Goal: Find contact information: Find contact information

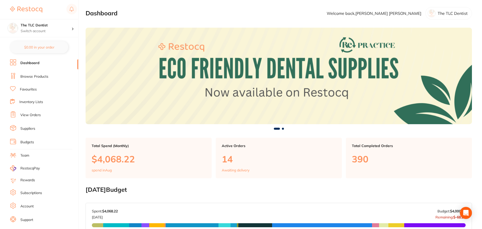
click at [35, 127] on link "Suppliers" at bounding box center [27, 128] width 15 height 5
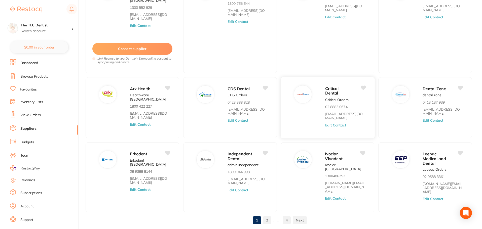
scroll to position [78, 0]
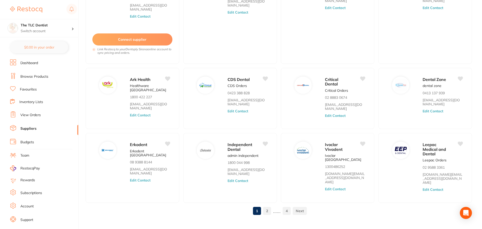
click at [268, 206] on link "2" at bounding box center [267, 211] width 8 height 10
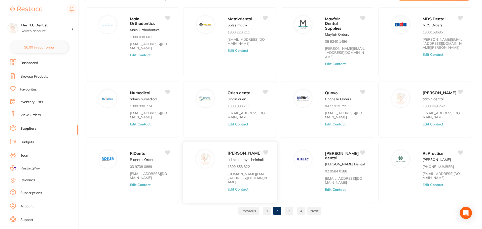
click at [211, 153] on img at bounding box center [205, 159] width 12 height 12
click at [245, 151] on span "[PERSON_NAME]" at bounding box center [245, 153] width 34 height 5
click at [244, 173] on link "[DOMAIN_NAME][EMAIL_ADDRESS][DOMAIN_NAME]" at bounding box center [248, 178] width 40 height 12
click at [231, 187] on button "Edit Contact" at bounding box center [238, 189] width 21 height 4
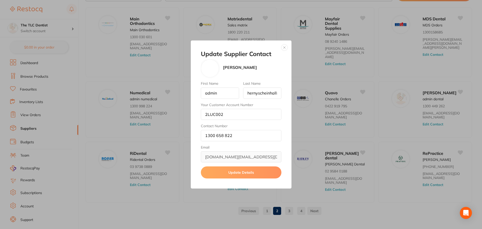
click at [283, 47] on button "button" at bounding box center [285, 48] width 6 height 6
